Goal: Task Accomplishment & Management: Manage account settings

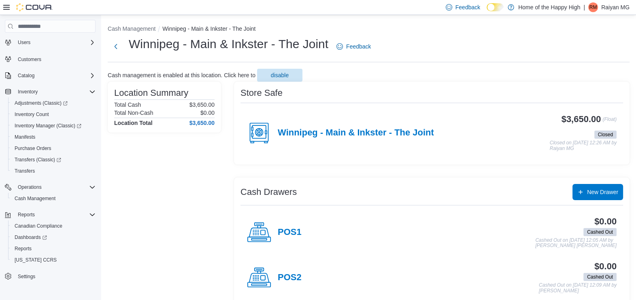
click at [612, 6] on p "Raiyan MG" at bounding box center [615, 7] width 28 height 10
click at [575, 73] on span "Sign Out" at bounding box center [577, 77] width 22 height 8
